Goal: Subscribe to service/newsletter

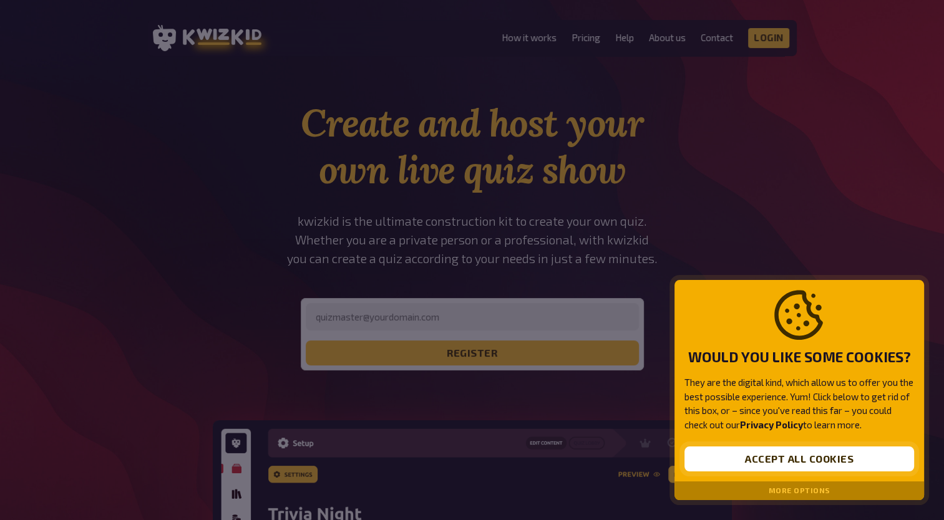
click at [762, 455] on button "Accept all cookies" at bounding box center [799, 459] width 230 height 25
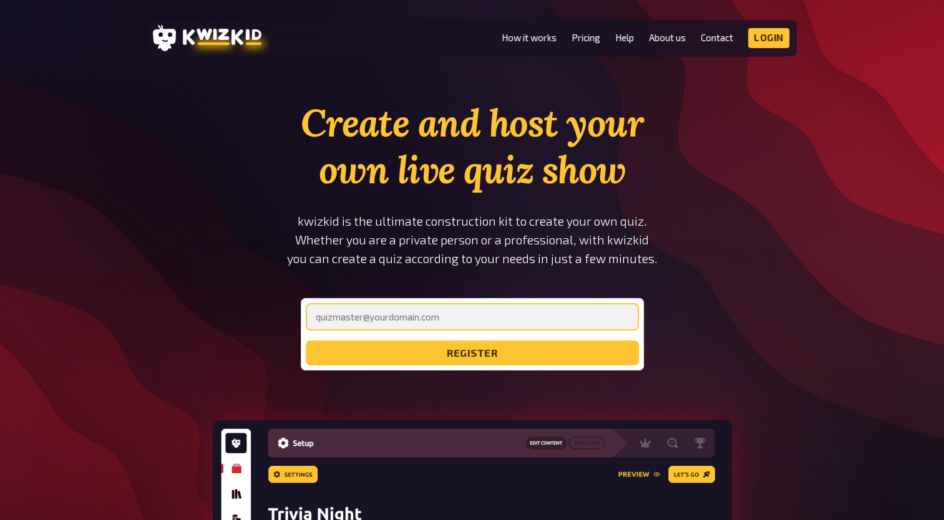
click at [369, 313] on input "email" at bounding box center [472, 316] width 333 height 27
type input "[EMAIL_ADDRESS][DOMAIN_NAME]"
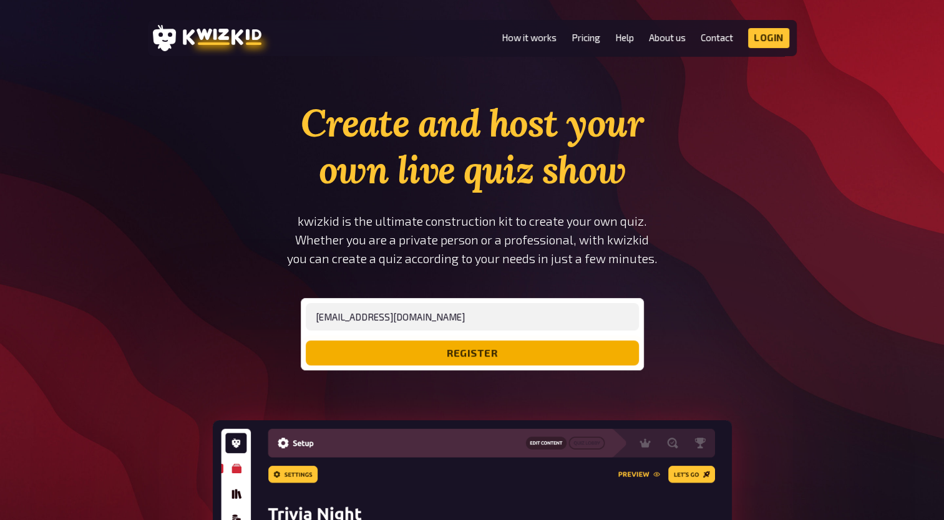
click at [447, 357] on button "register" at bounding box center [472, 353] width 333 height 25
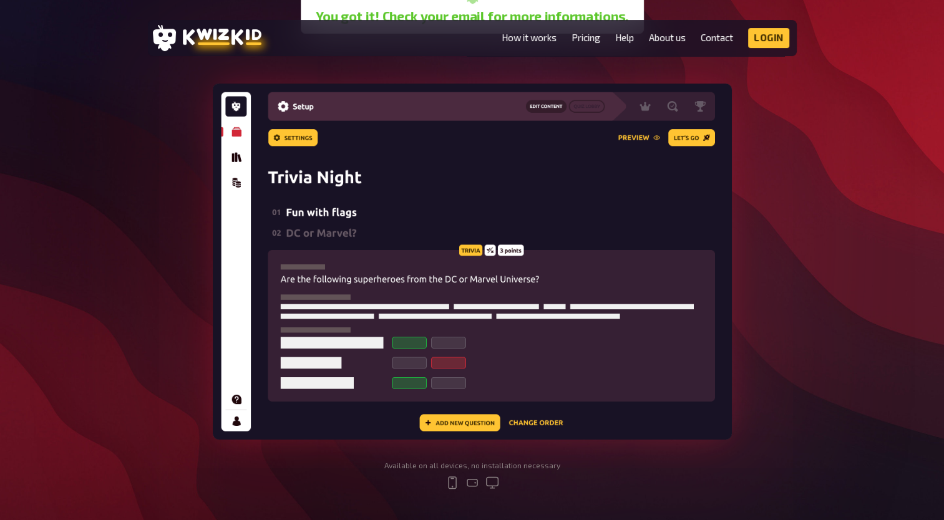
scroll to position [326, 0]
click at [481, 424] on img at bounding box center [472, 261] width 519 height 356
click at [540, 41] on link "How it works" at bounding box center [529, 37] width 55 height 11
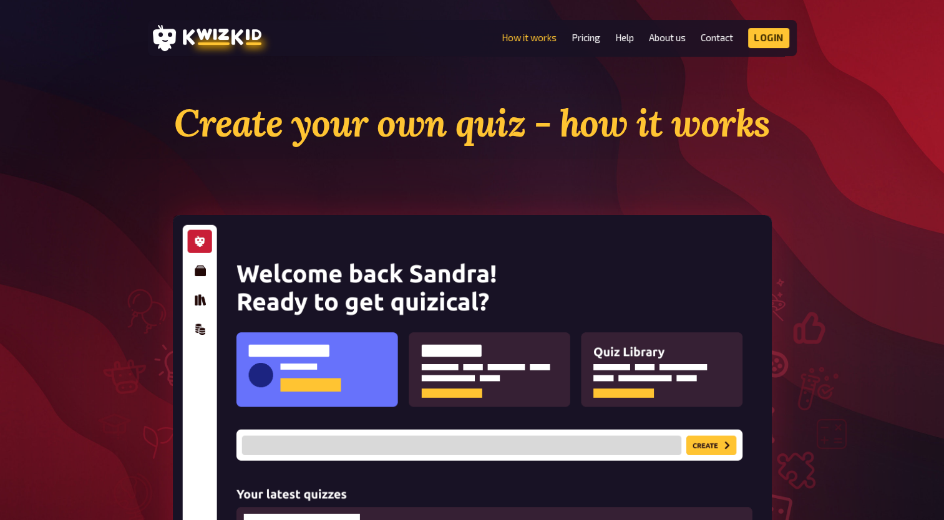
scroll to position [326, 0]
